Goal: Connect with others: Connect with others

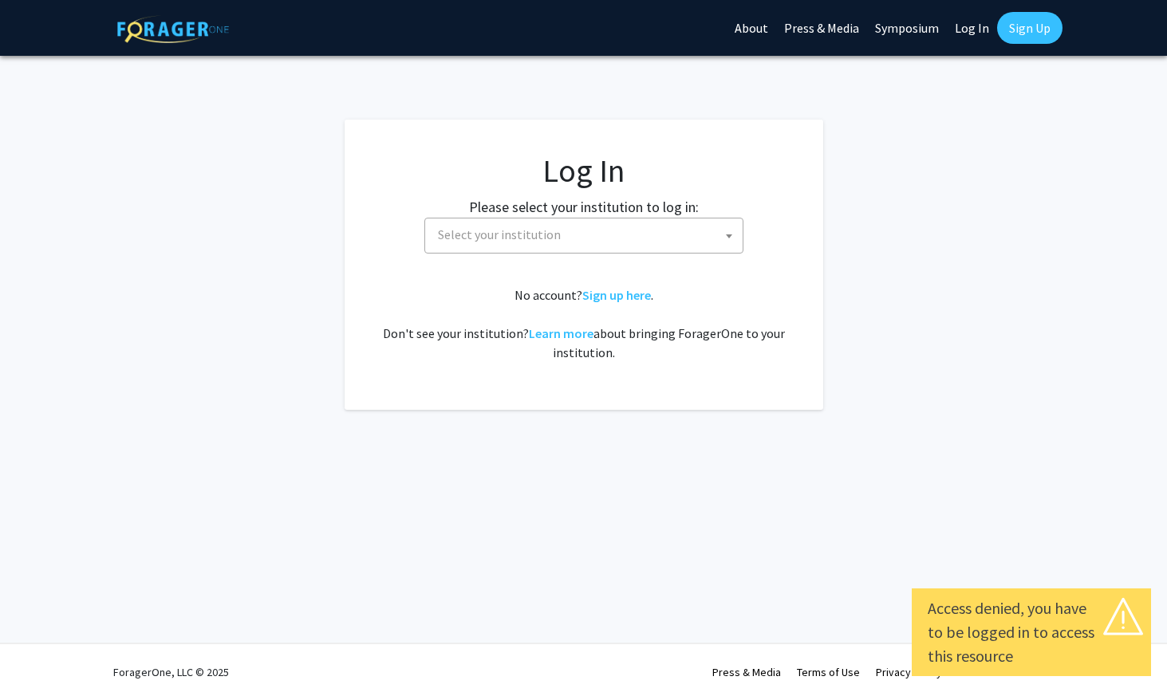
select select
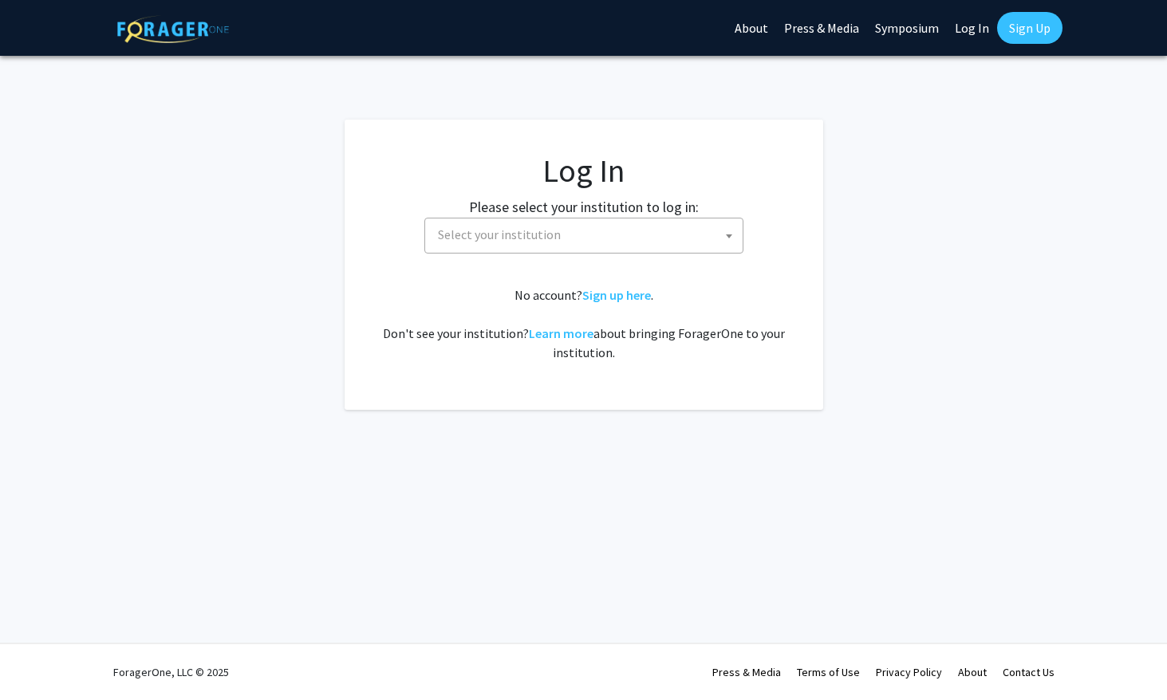
click at [700, 242] on span "Select your institution" at bounding box center [586, 235] width 311 height 33
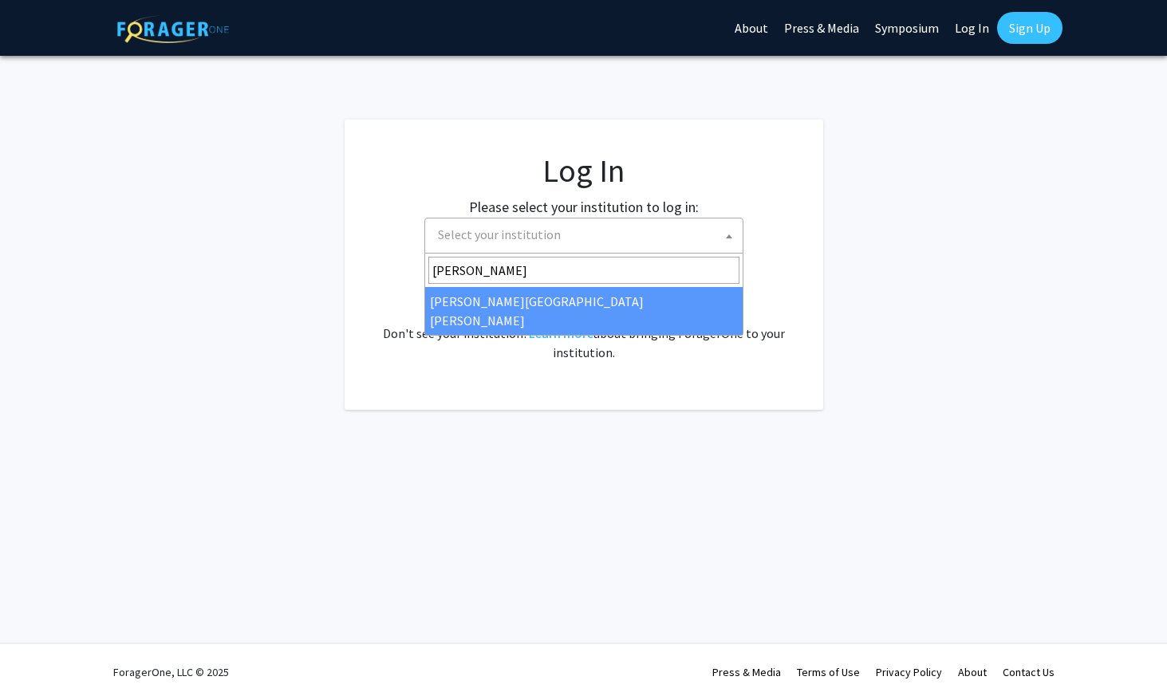
type input "[PERSON_NAME]"
select select "1"
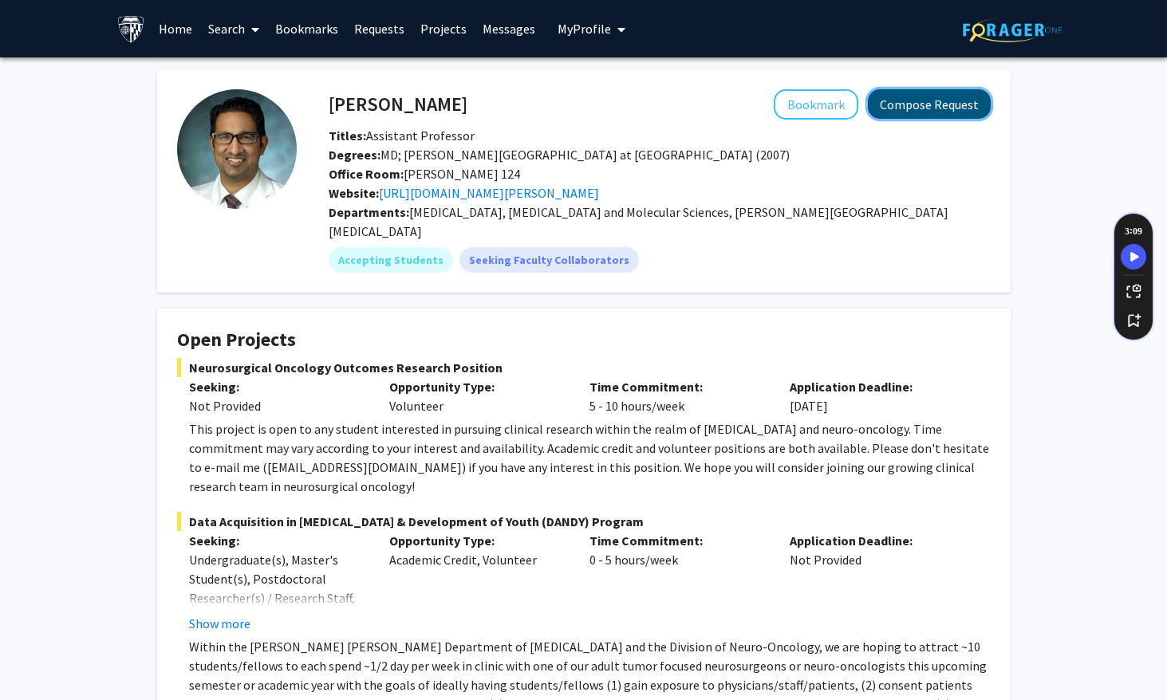
click at [882, 112] on button "Compose Request" at bounding box center [929, 104] width 123 height 30
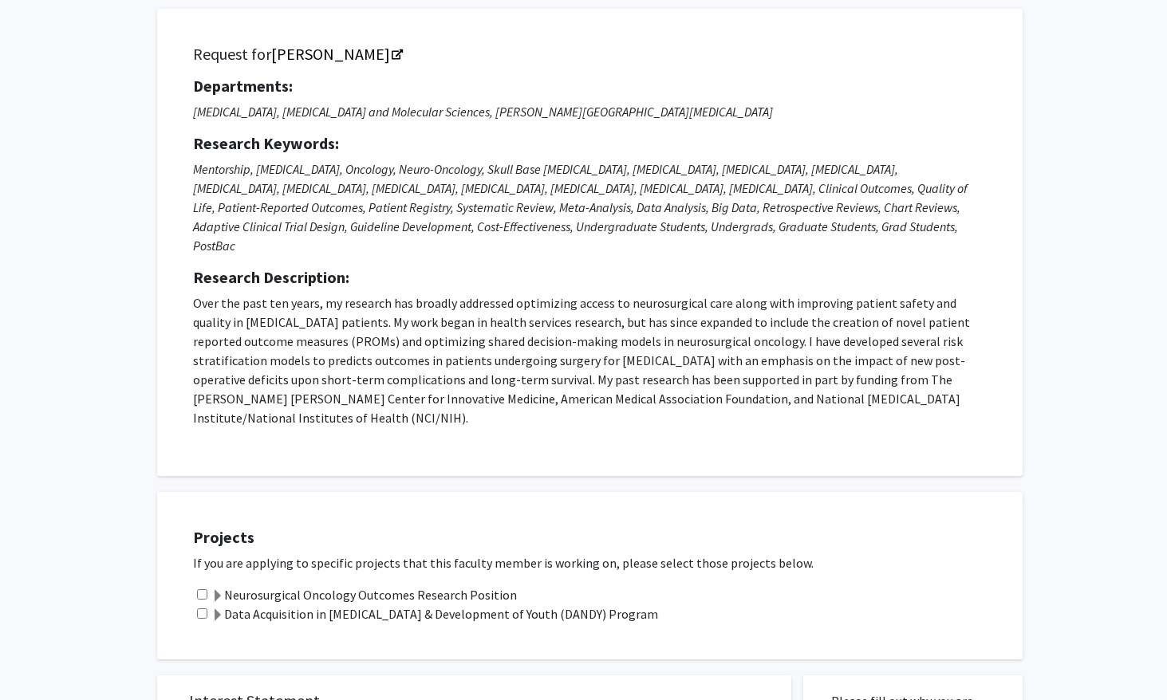
scroll to position [148, 0]
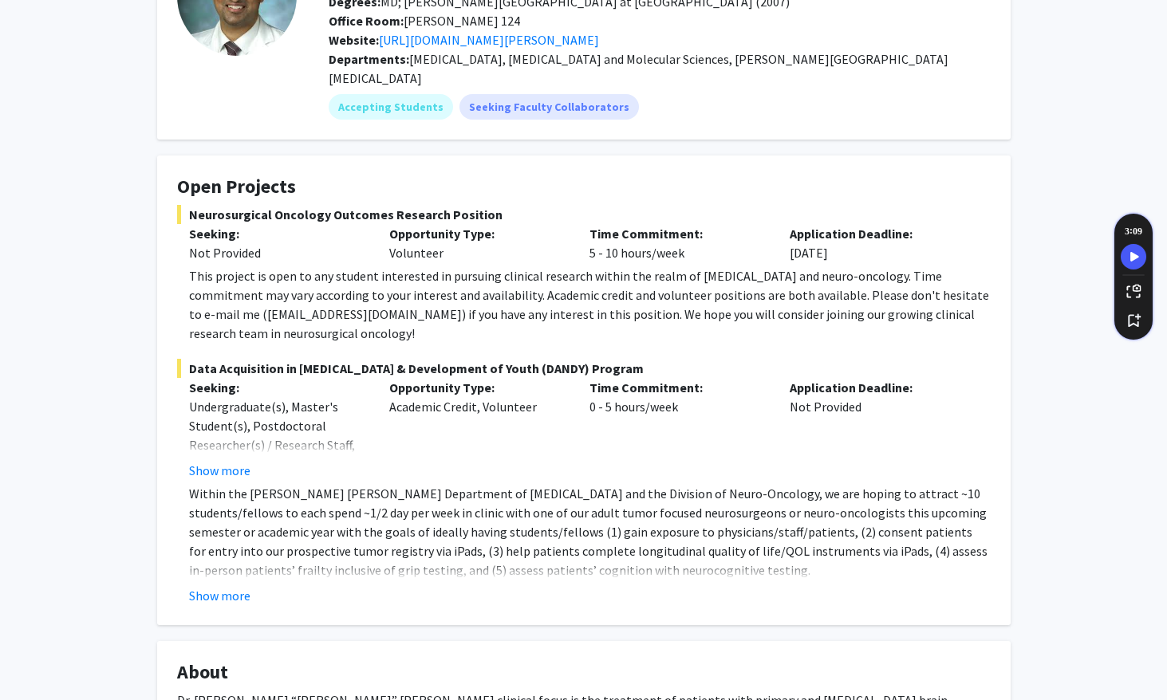
scroll to position [181, 0]
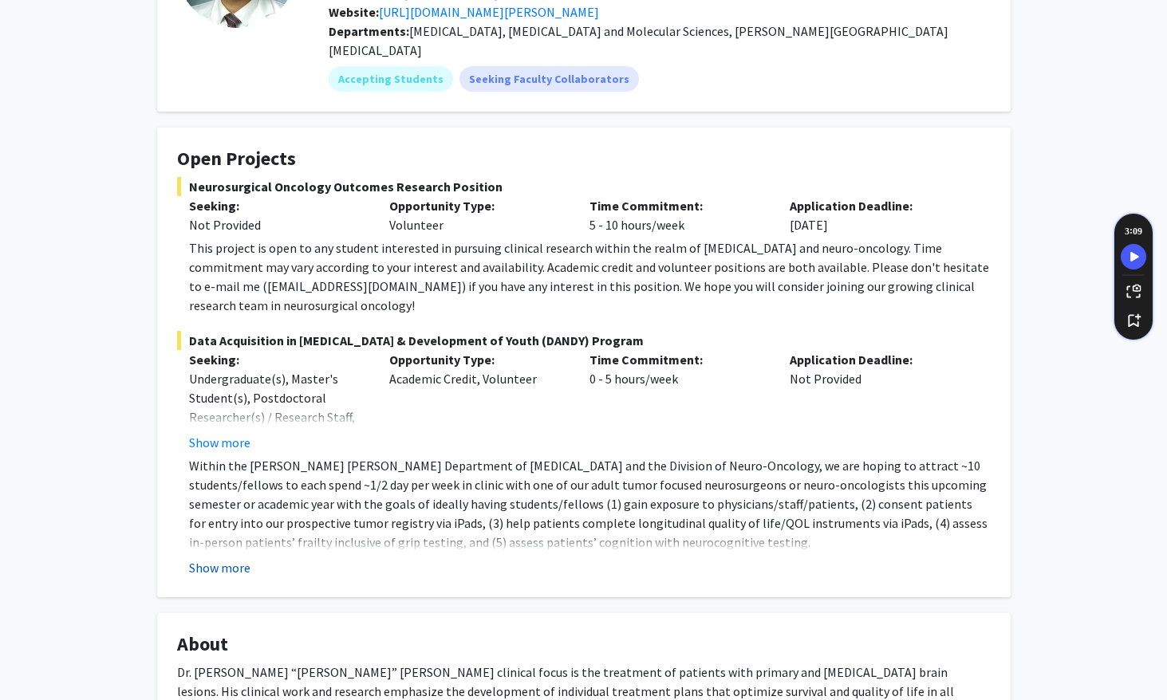
click at [219, 558] on button "Show more" at bounding box center [219, 567] width 61 height 19
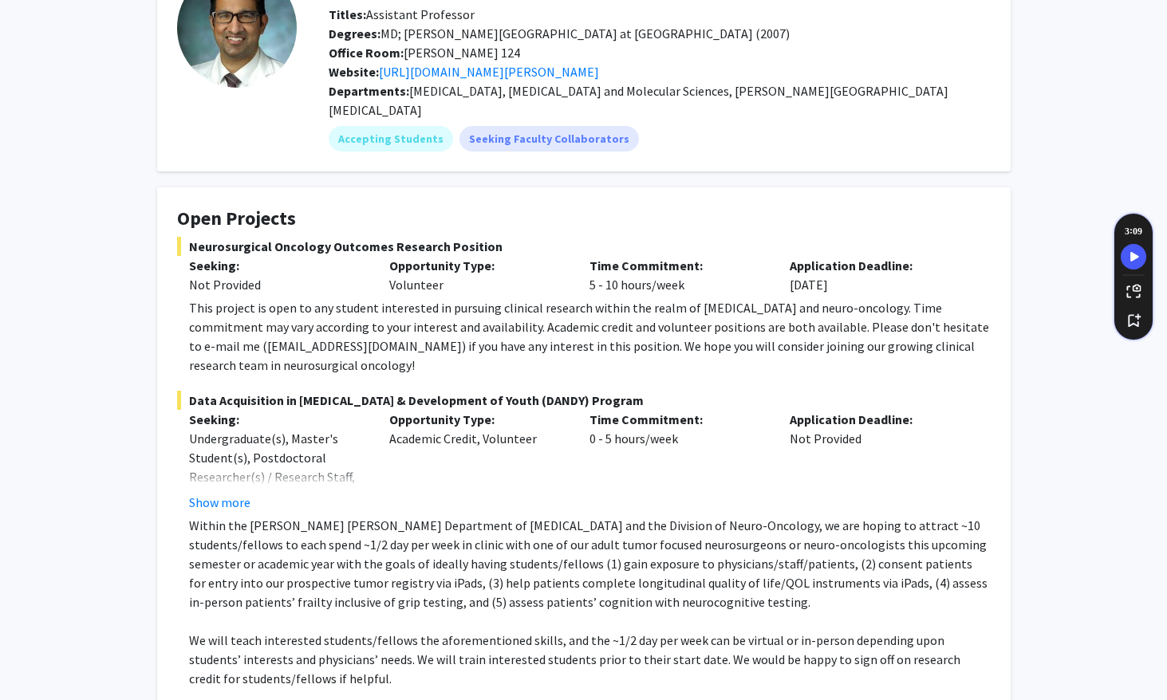
scroll to position [0, 0]
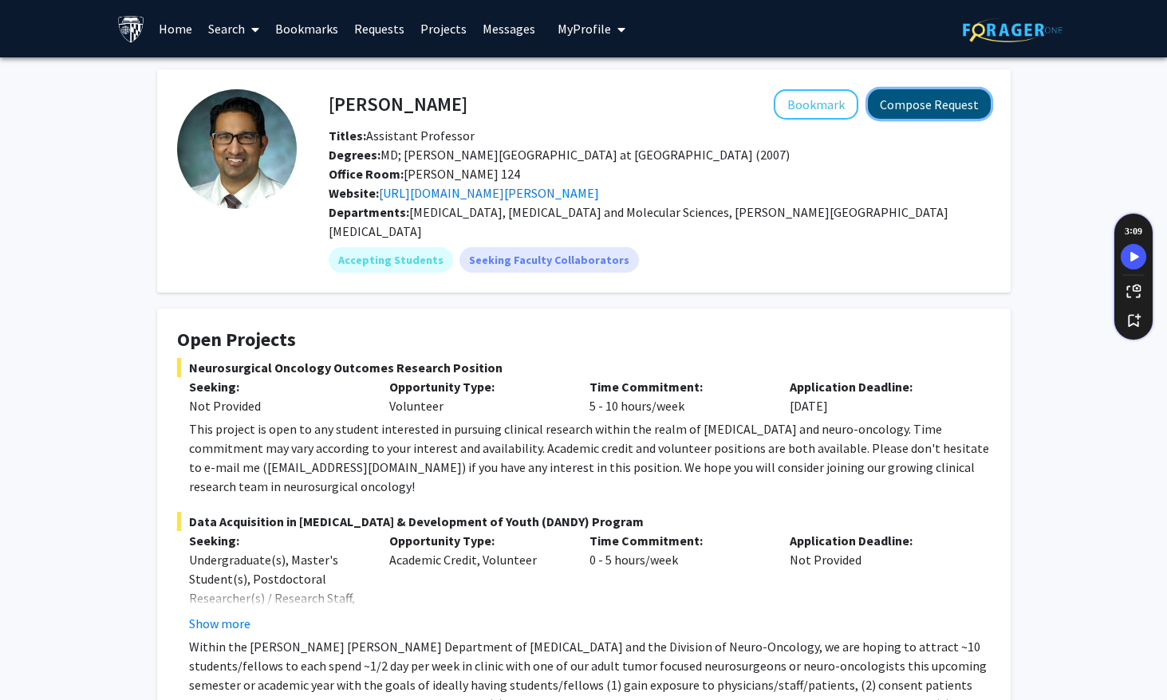
click at [929, 114] on button "Compose Request" at bounding box center [929, 104] width 123 height 30
